Goal: Information Seeking & Learning: Learn about a topic

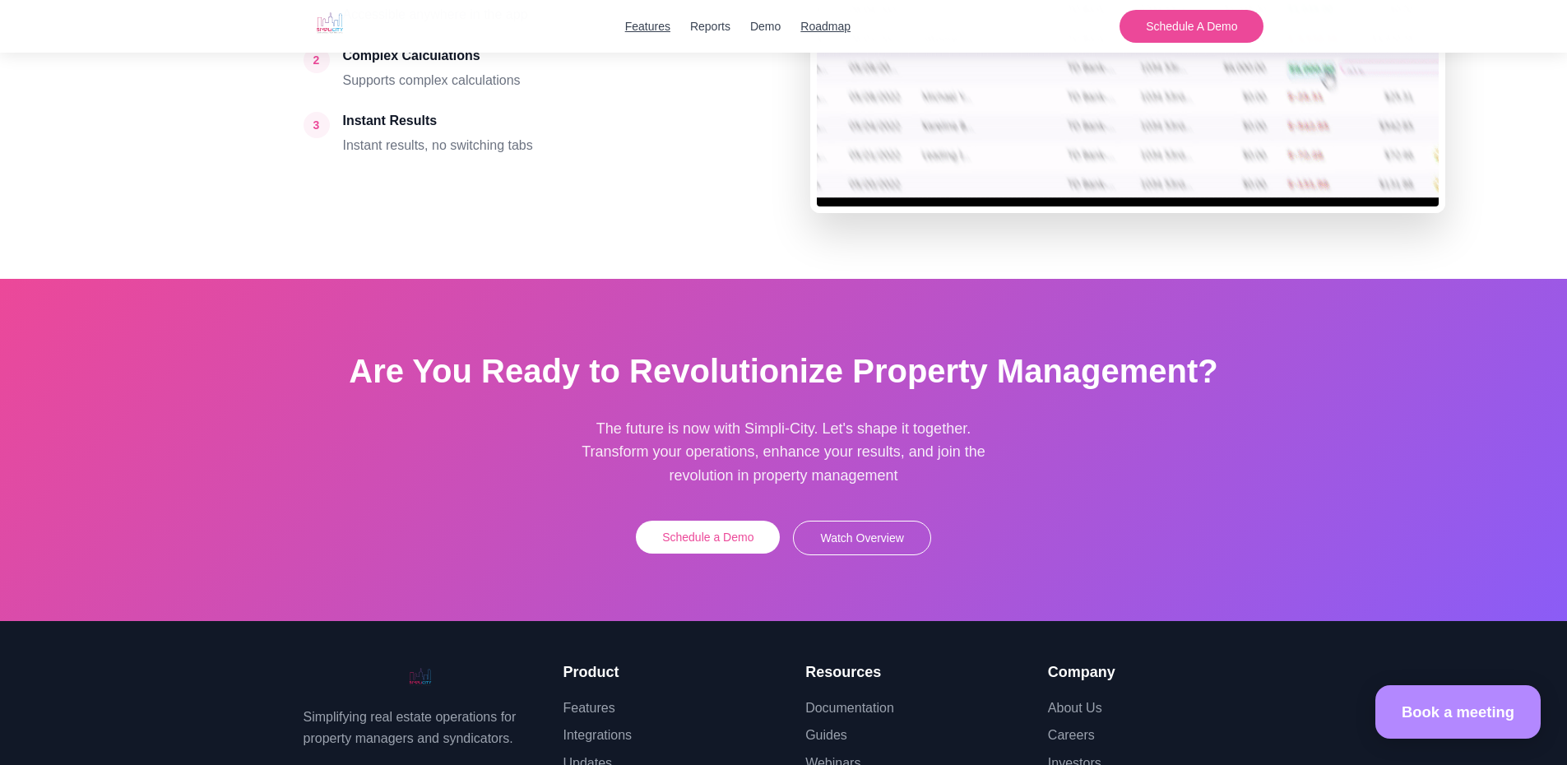
scroll to position [4502, 0]
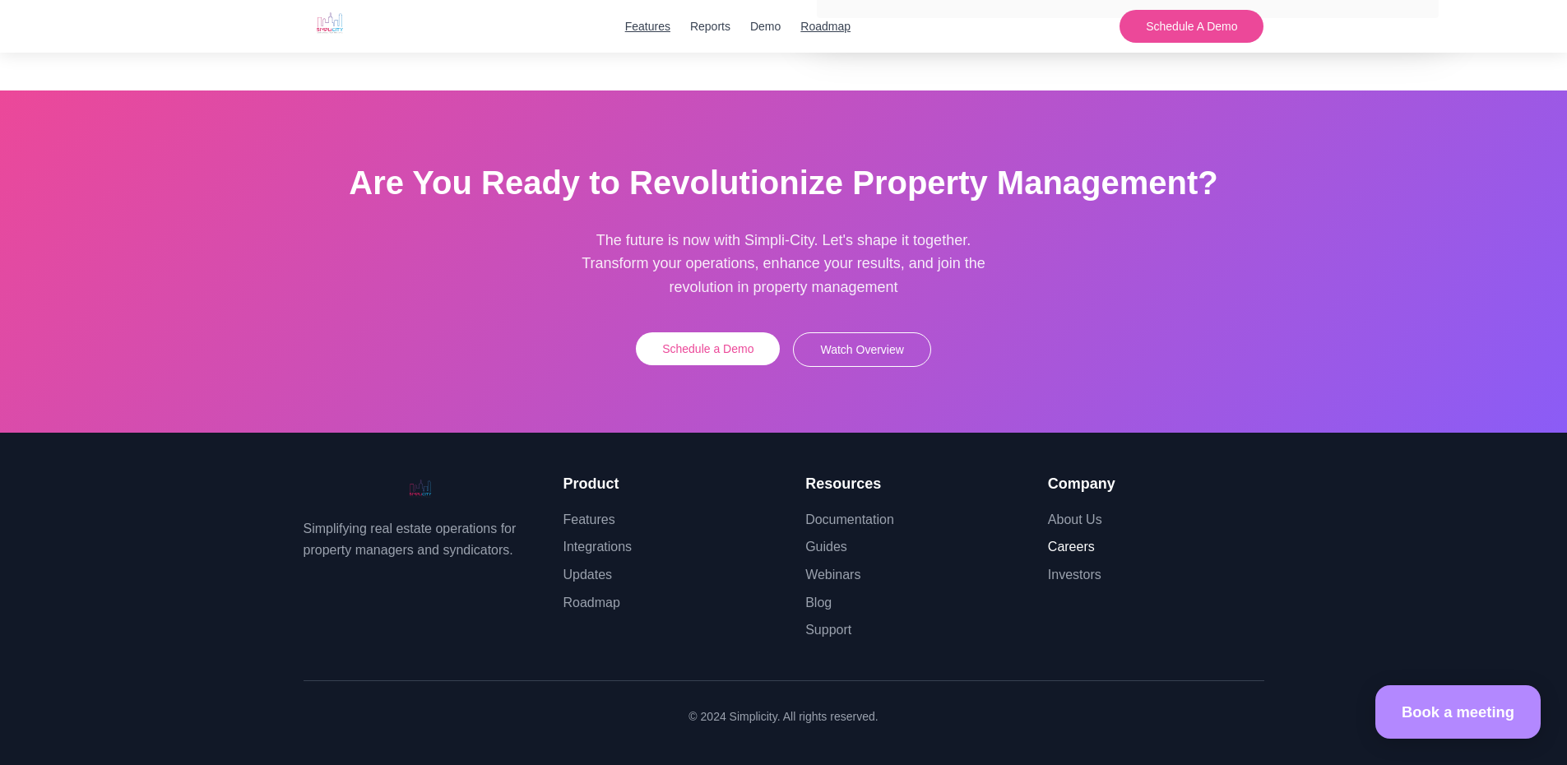
click at [1059, 548] on link "Careers" at bounding box center [1071, 546] width 47 height 14
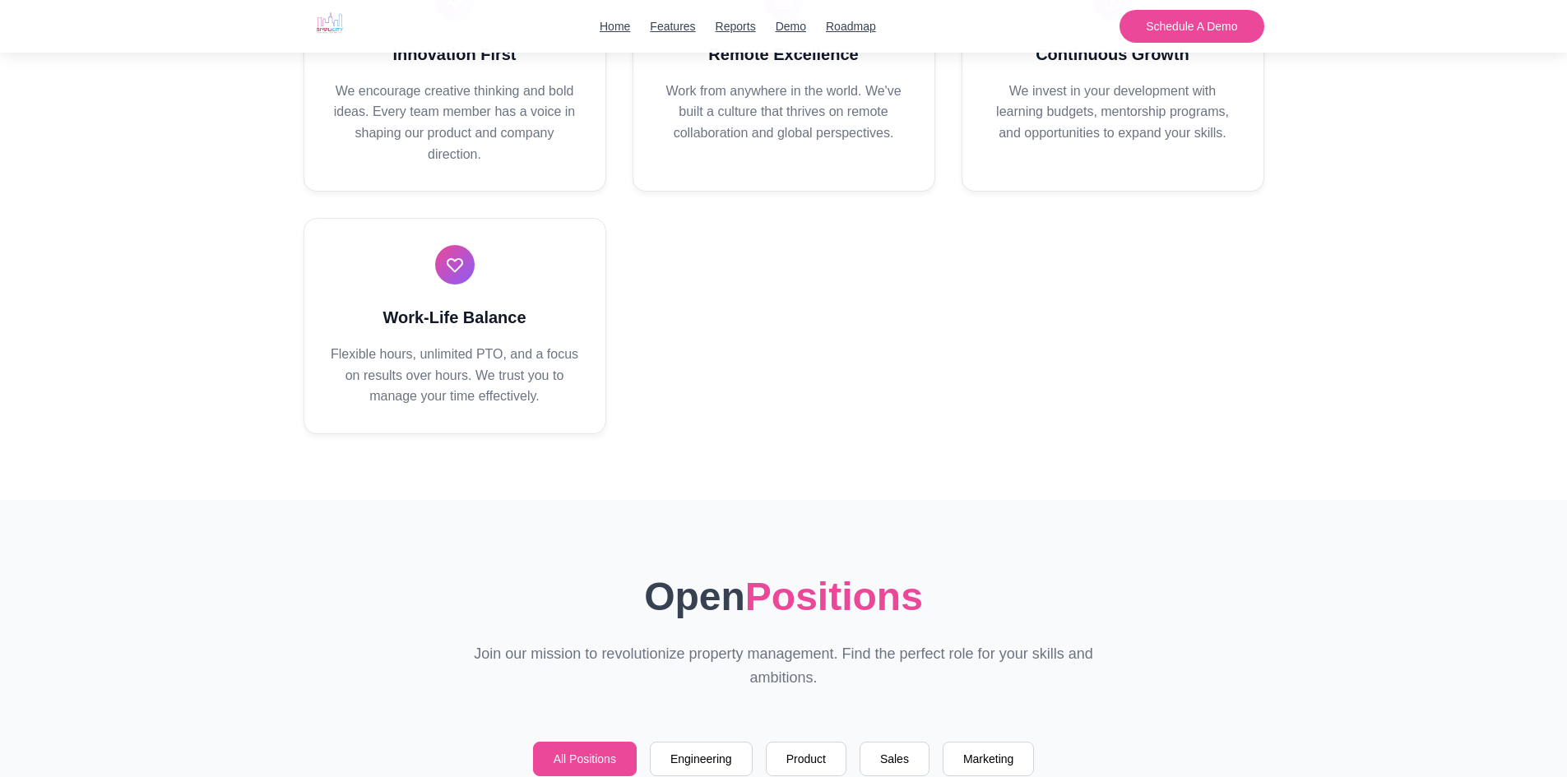
scroll to position [666, 0]
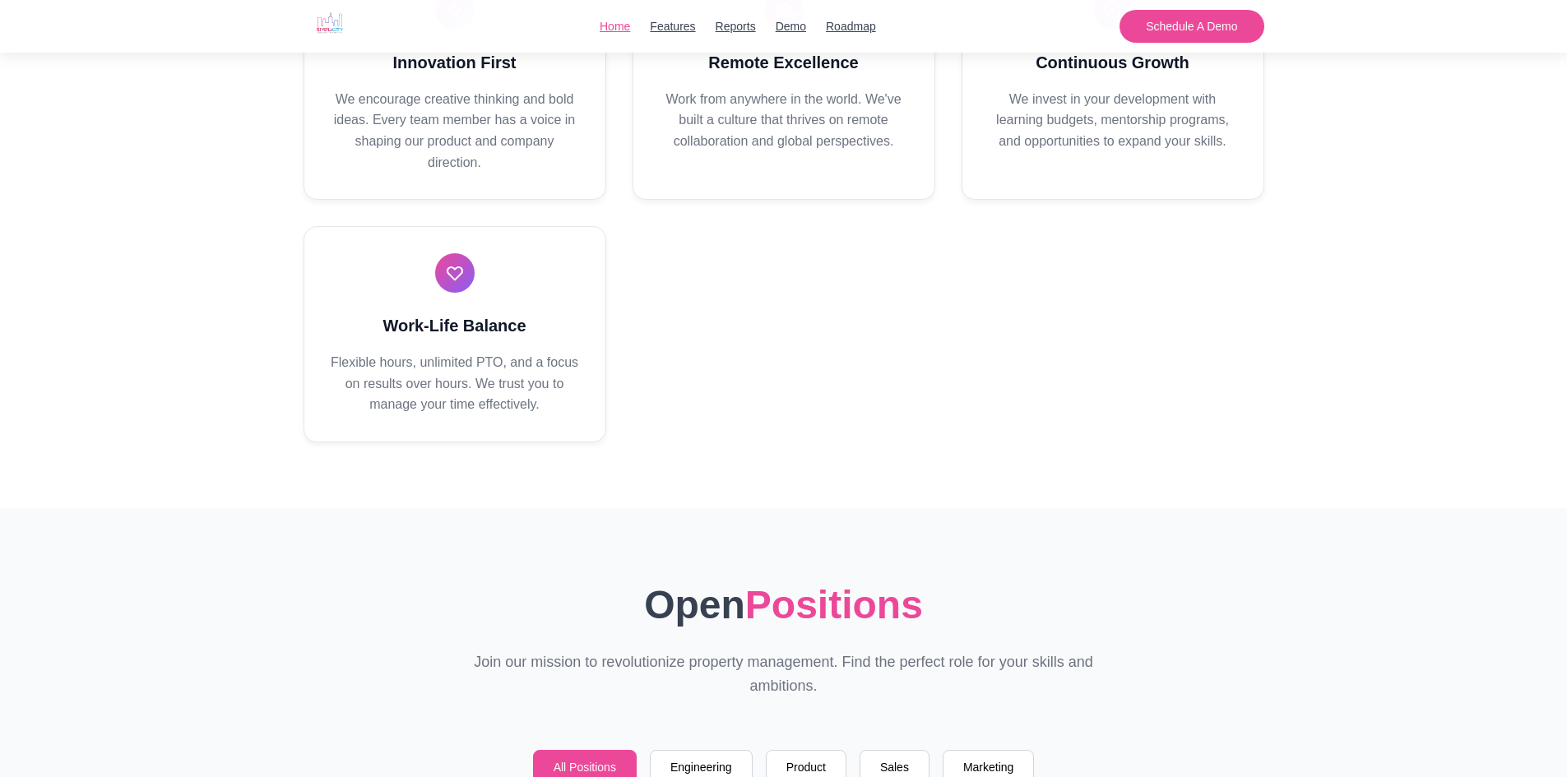
click at [620, 17] on link "Home" at bounding box center [615, 26] width 30 height 18
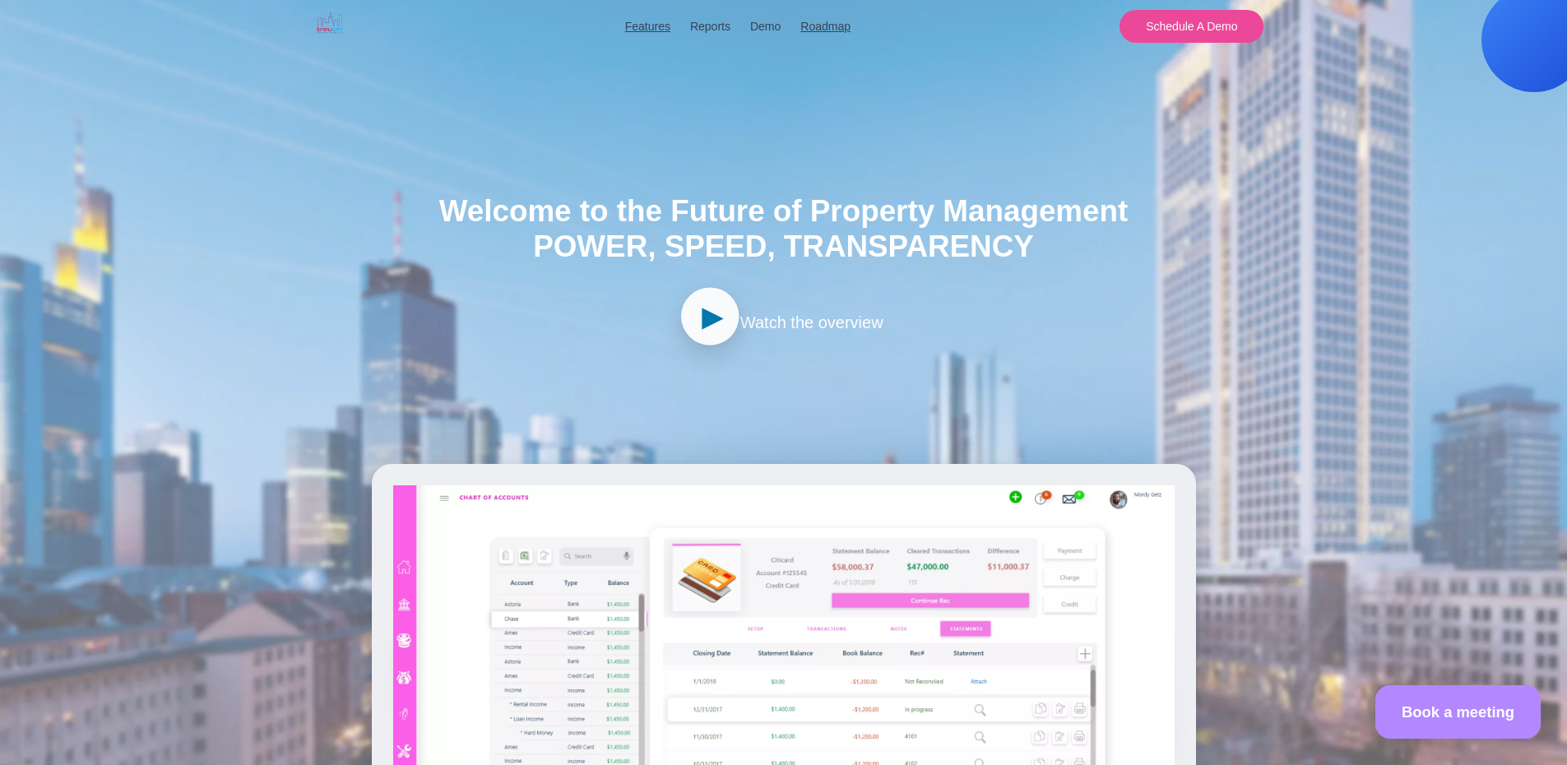
click at [714, 304] on span "►" at bounding box center [713, 316] width 33 height 53
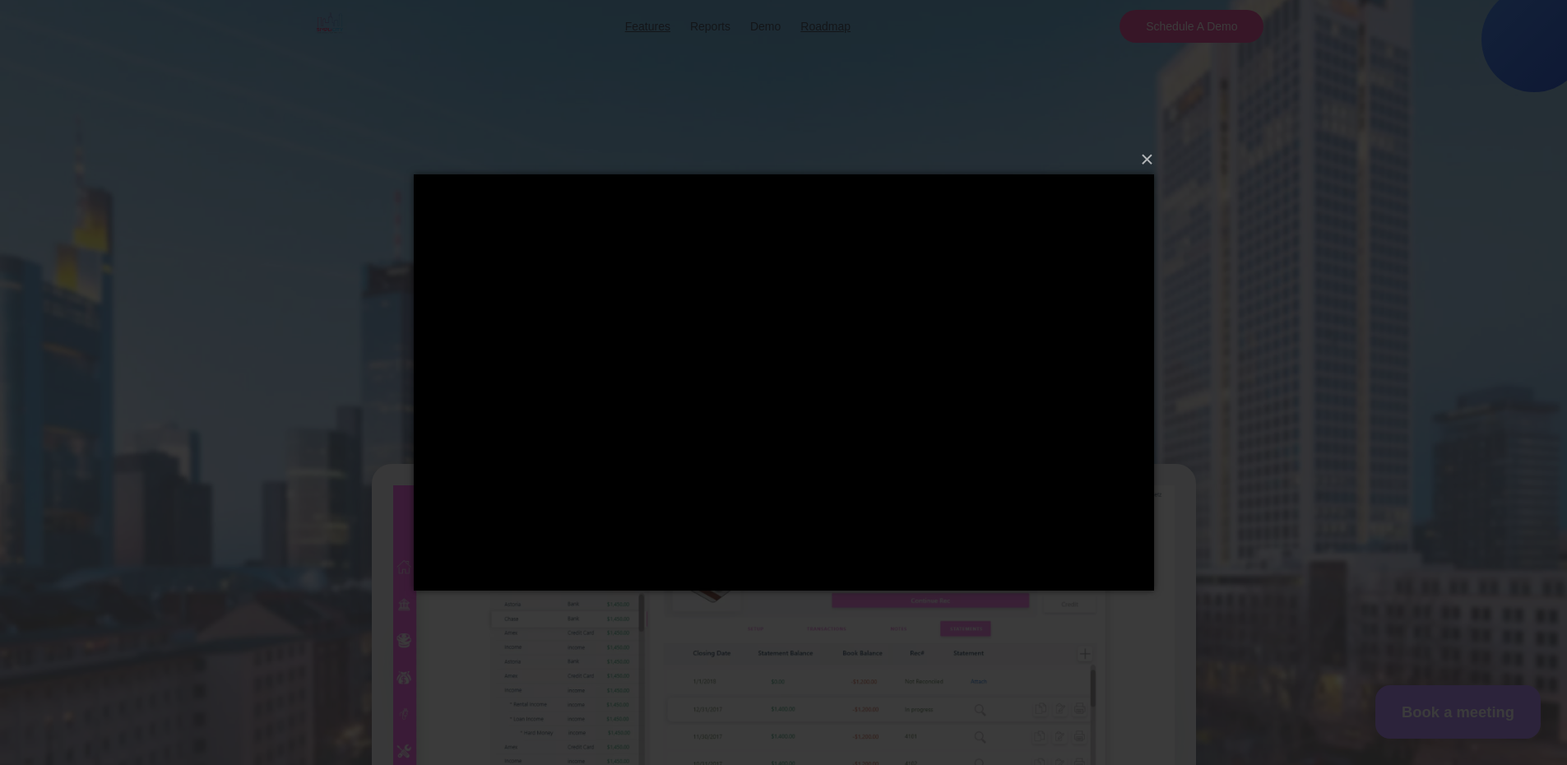
click at [332, 627] on div "×" at bounding box center [783, 382] width 1567 height 765
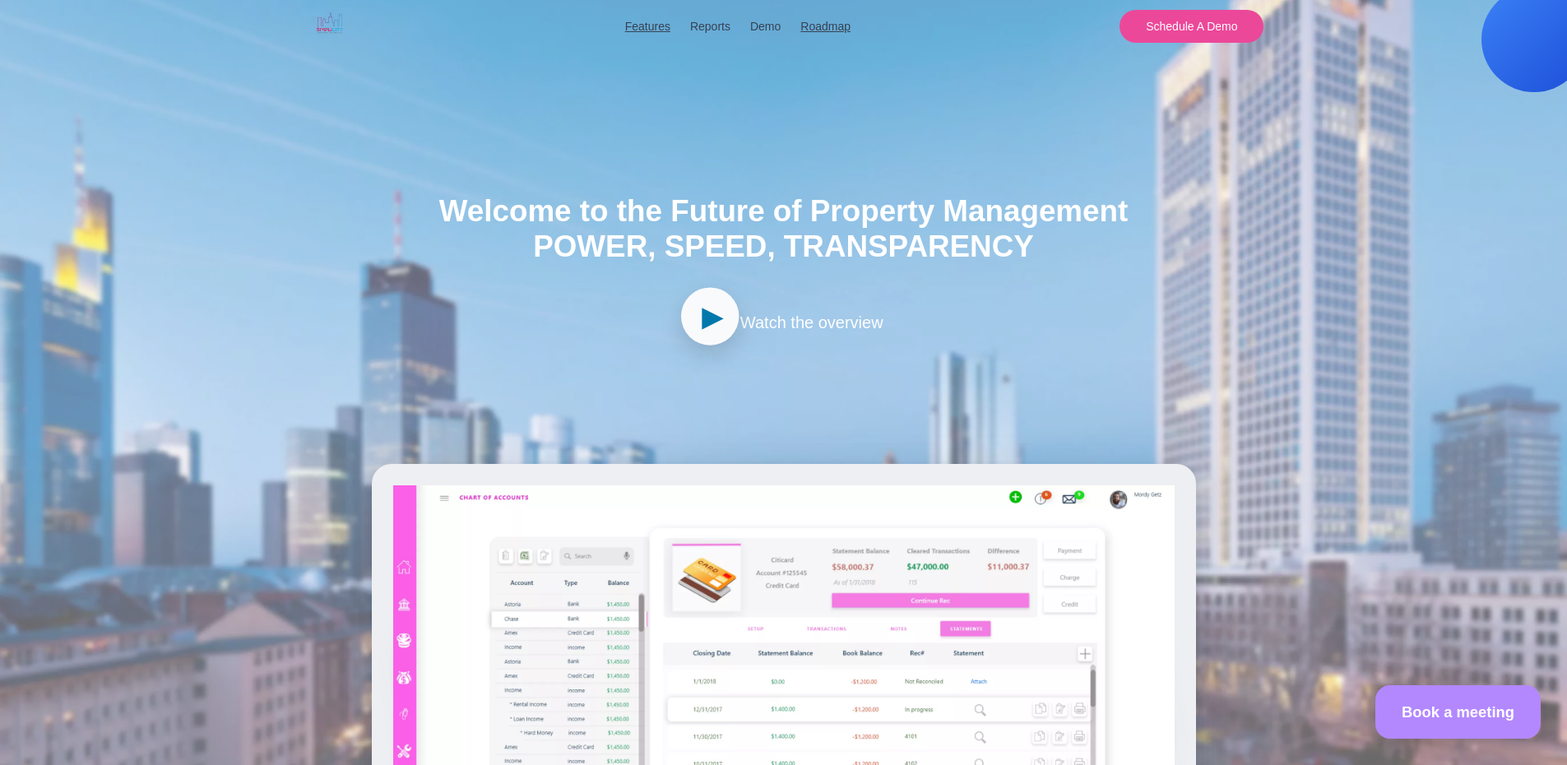
click at [706, 326] on span "►" at bounding box center [713, 316] width 33 height 53
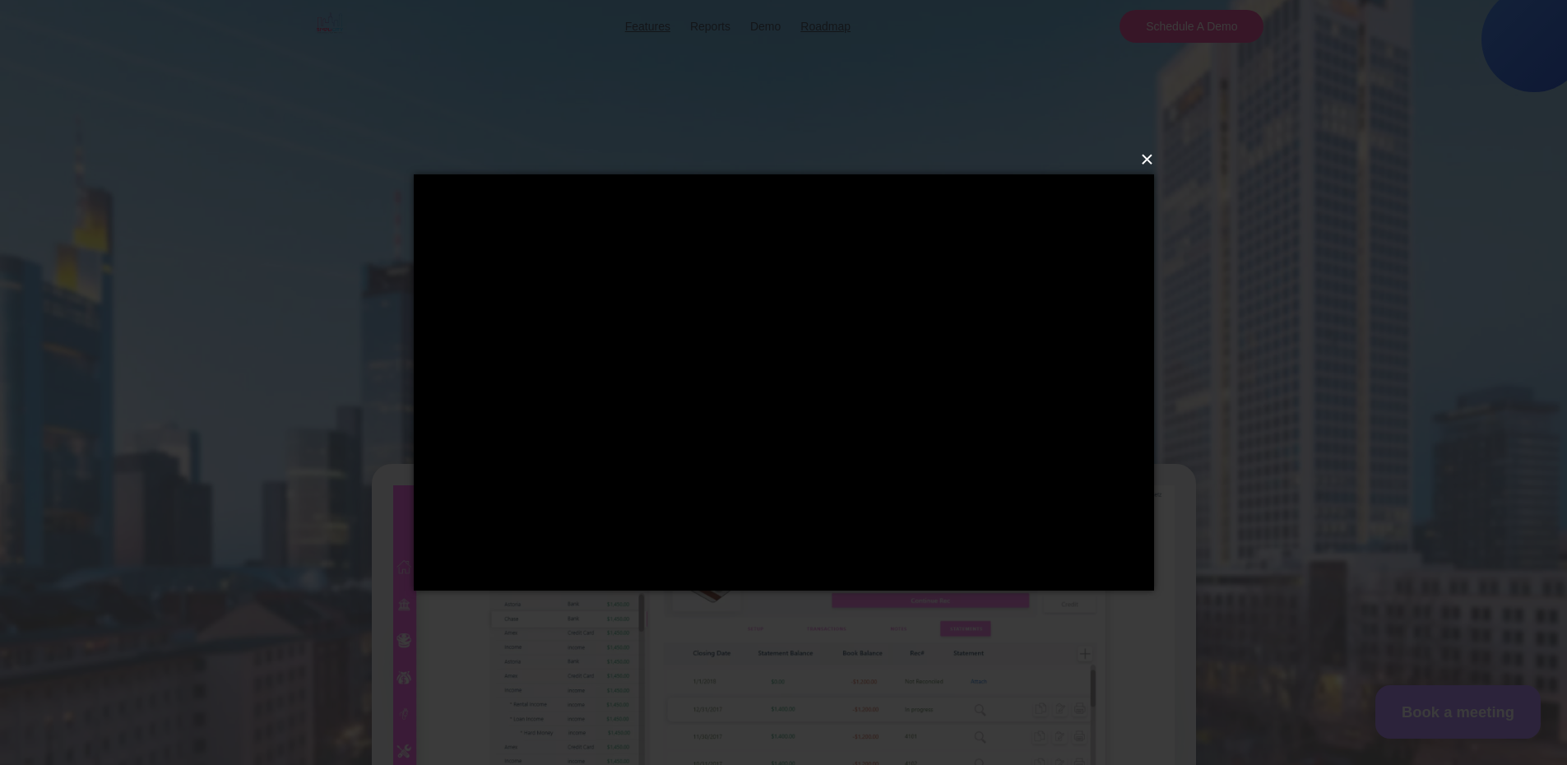
click at [1146, 150] on button "×" at bounding box center [789, 159] width 740 height 36
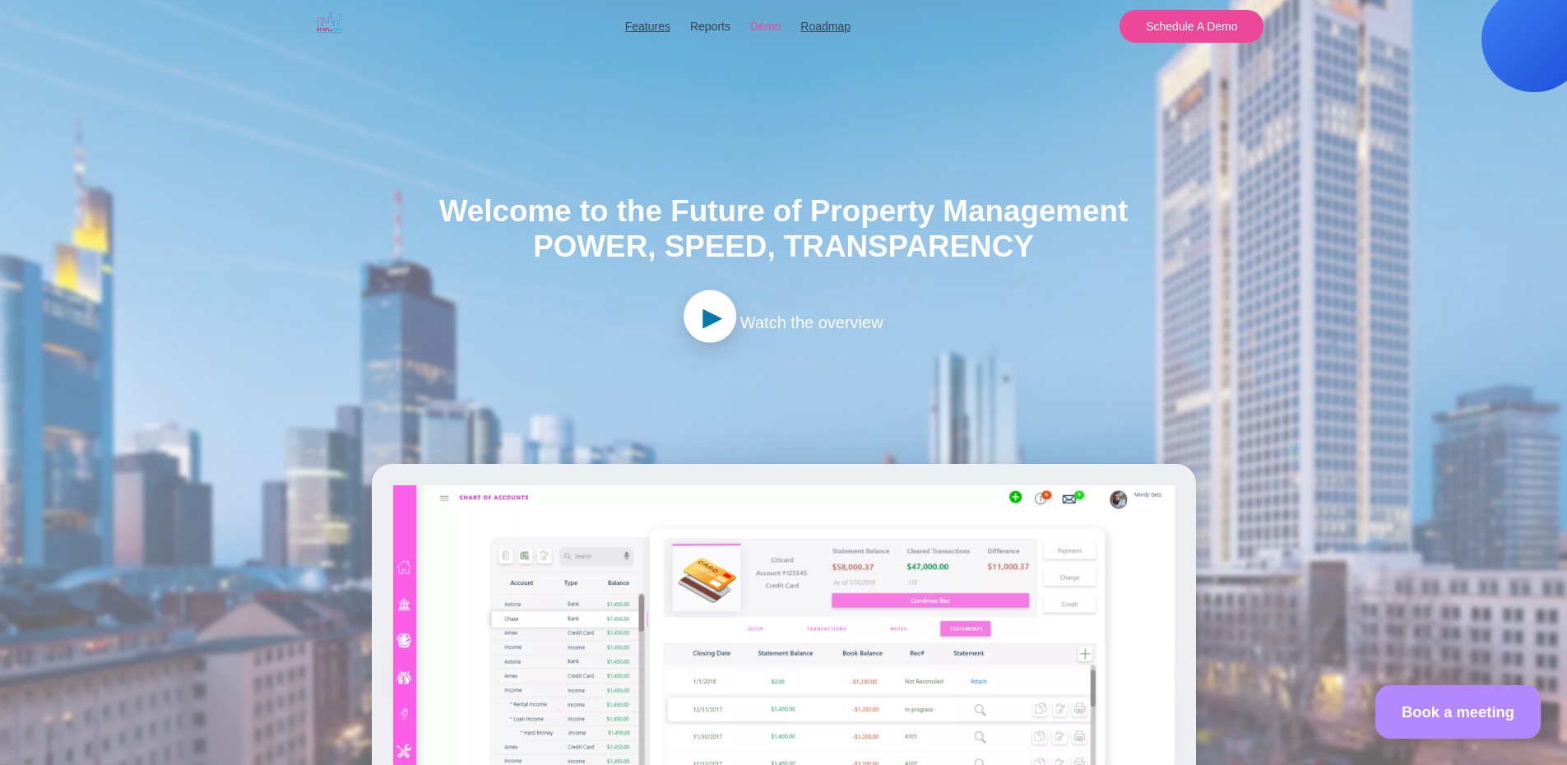
click at [771, 32] on button "Demo" at bounding box center [765, 26] width 30 height 18
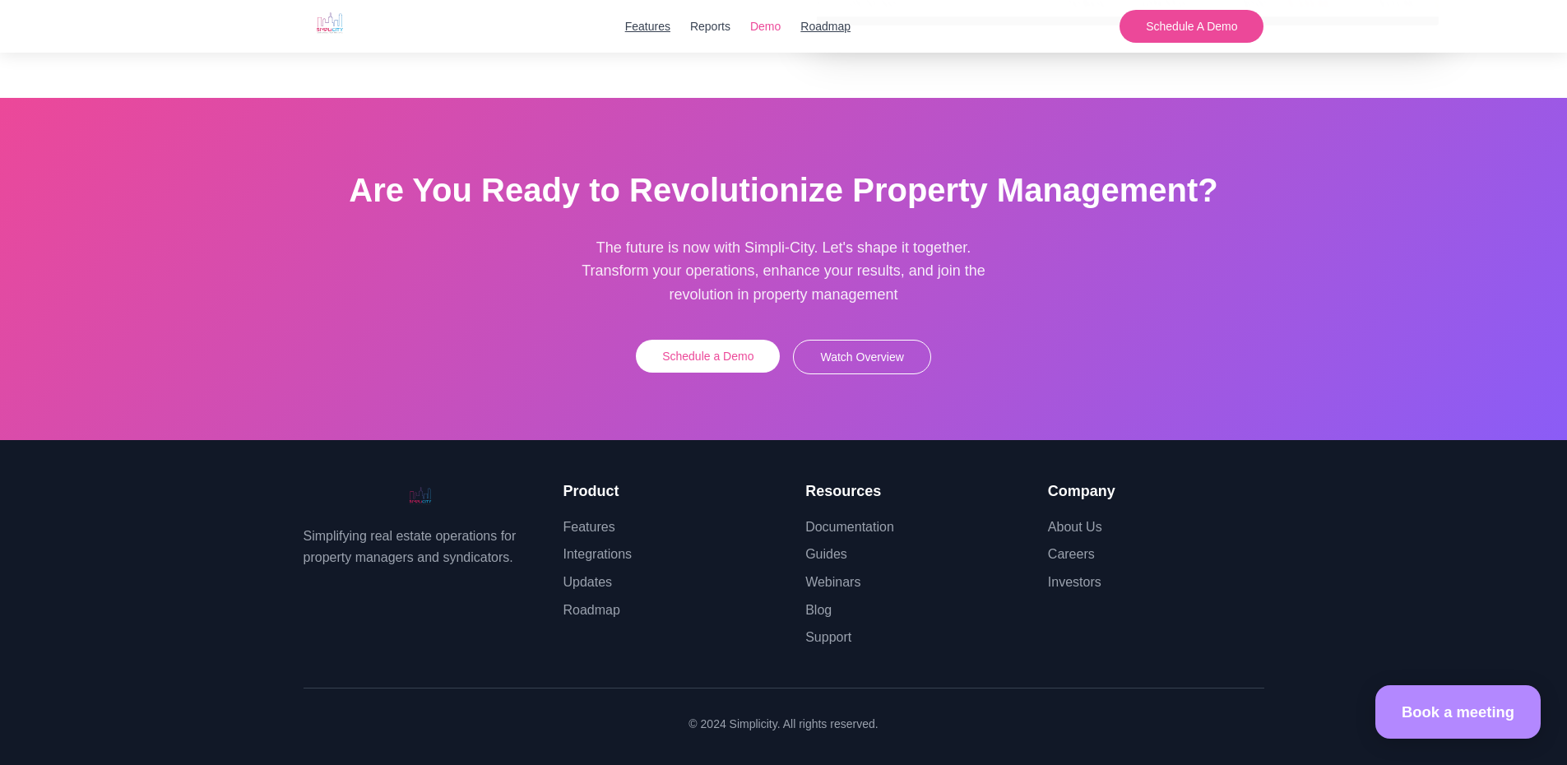
scroll to position [4502, 0]
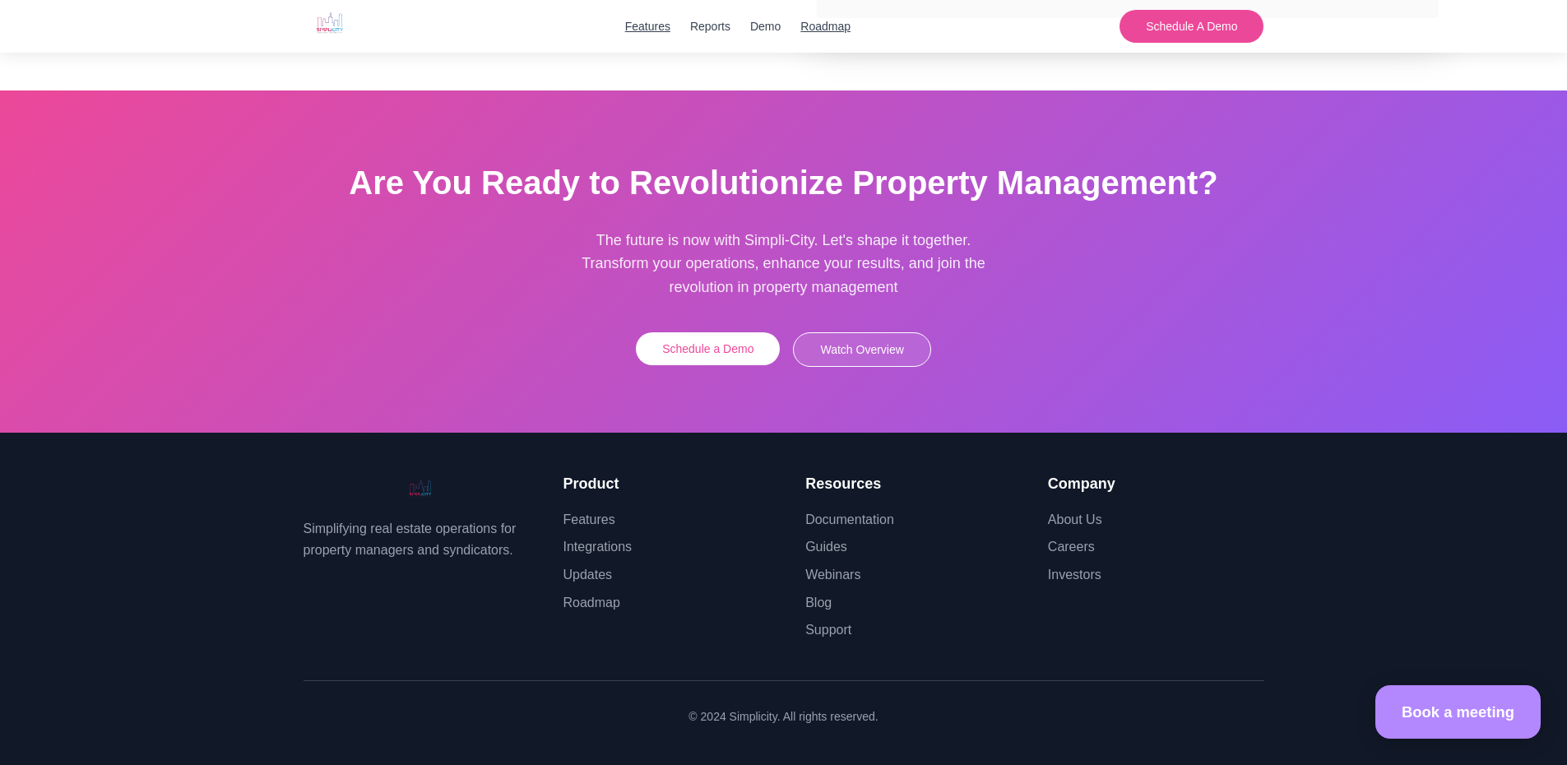
click at [856, 348] on button "Watch Overview" at bounding box center [861, 349] width 137 height 35
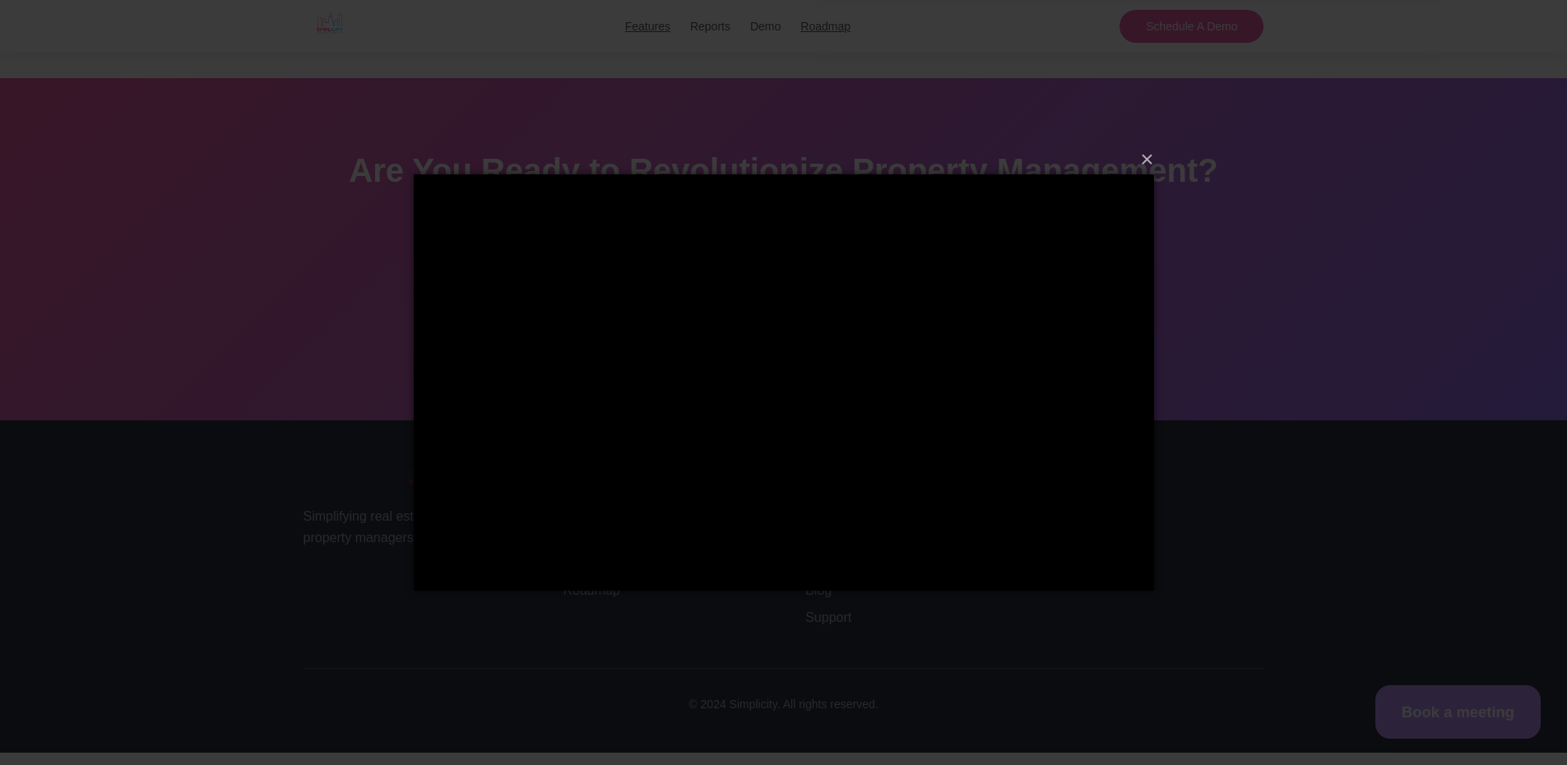
click at [347, 376] on div "×" at bounding box center [783, 382] width 1567 height 765
